Goal: Task Accomplishment & Management: Use online tool/utility

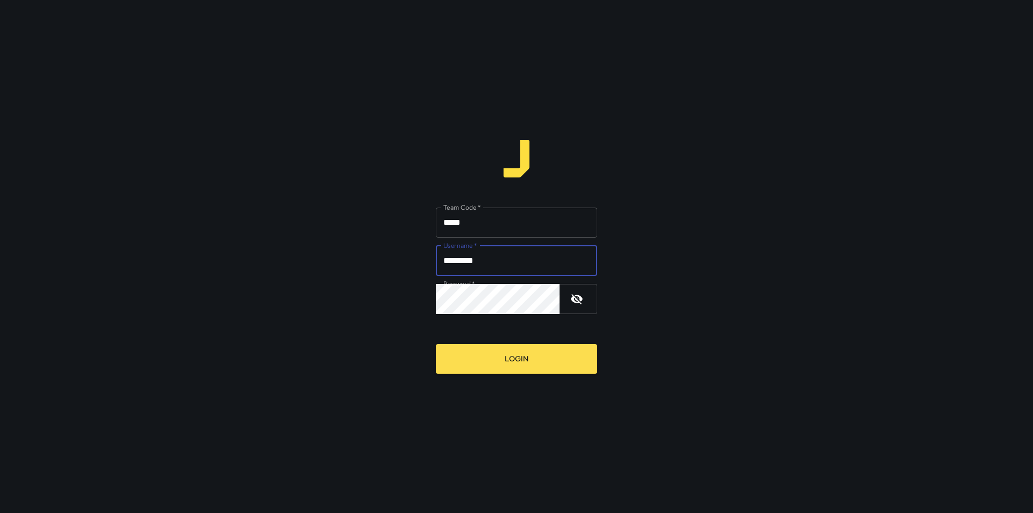
click at [570, 299] on button "button" at bounding box center [577, 299] width 26 height 26
click at [564, 362] on button "Login" at bounding box center [516, 359] width 161 height 30
